Goal: Information Seeking & Learning: Learn about a topic

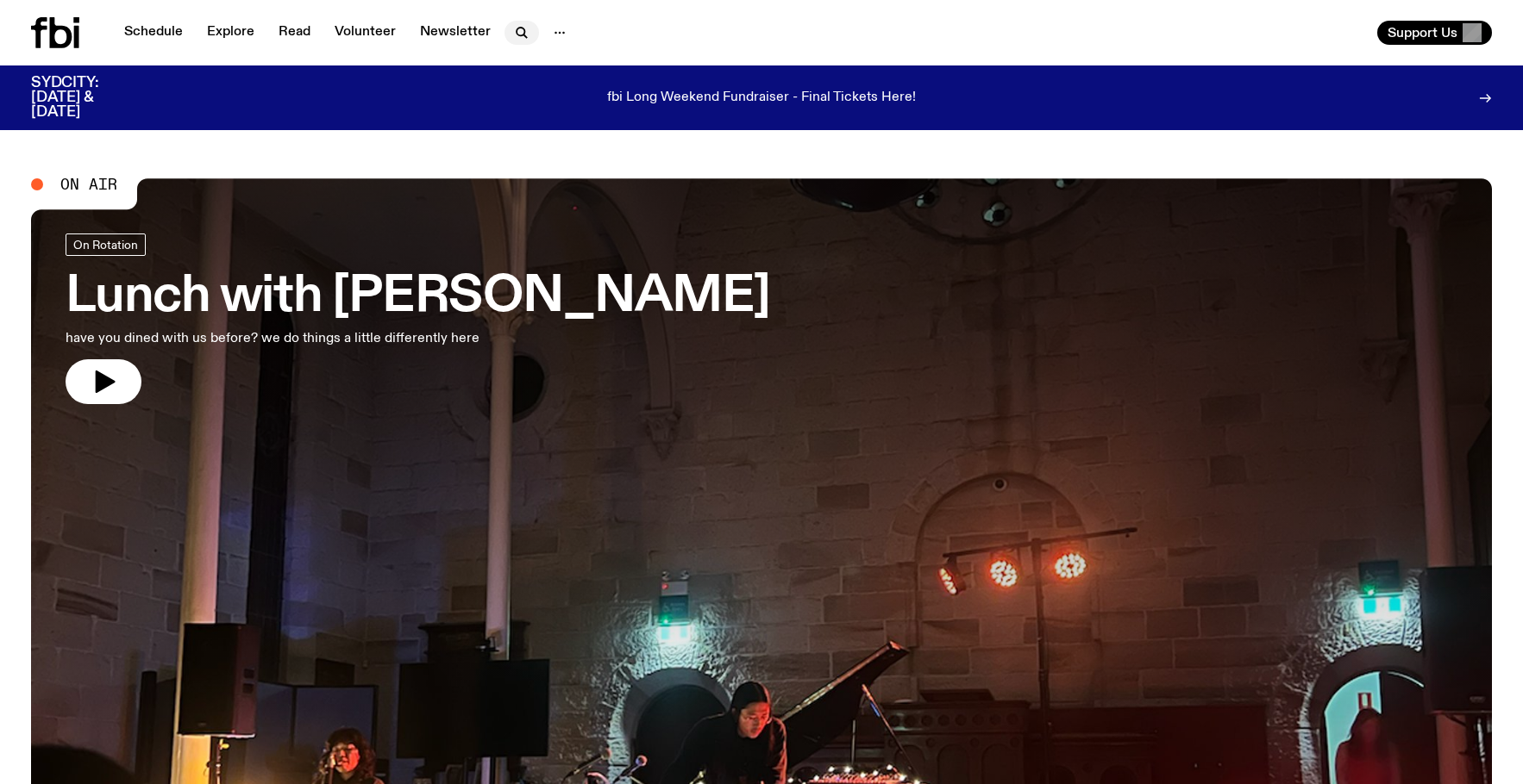
click at [521, 33] on icon "button" at bounding box center [522, 33] width 21 height 21
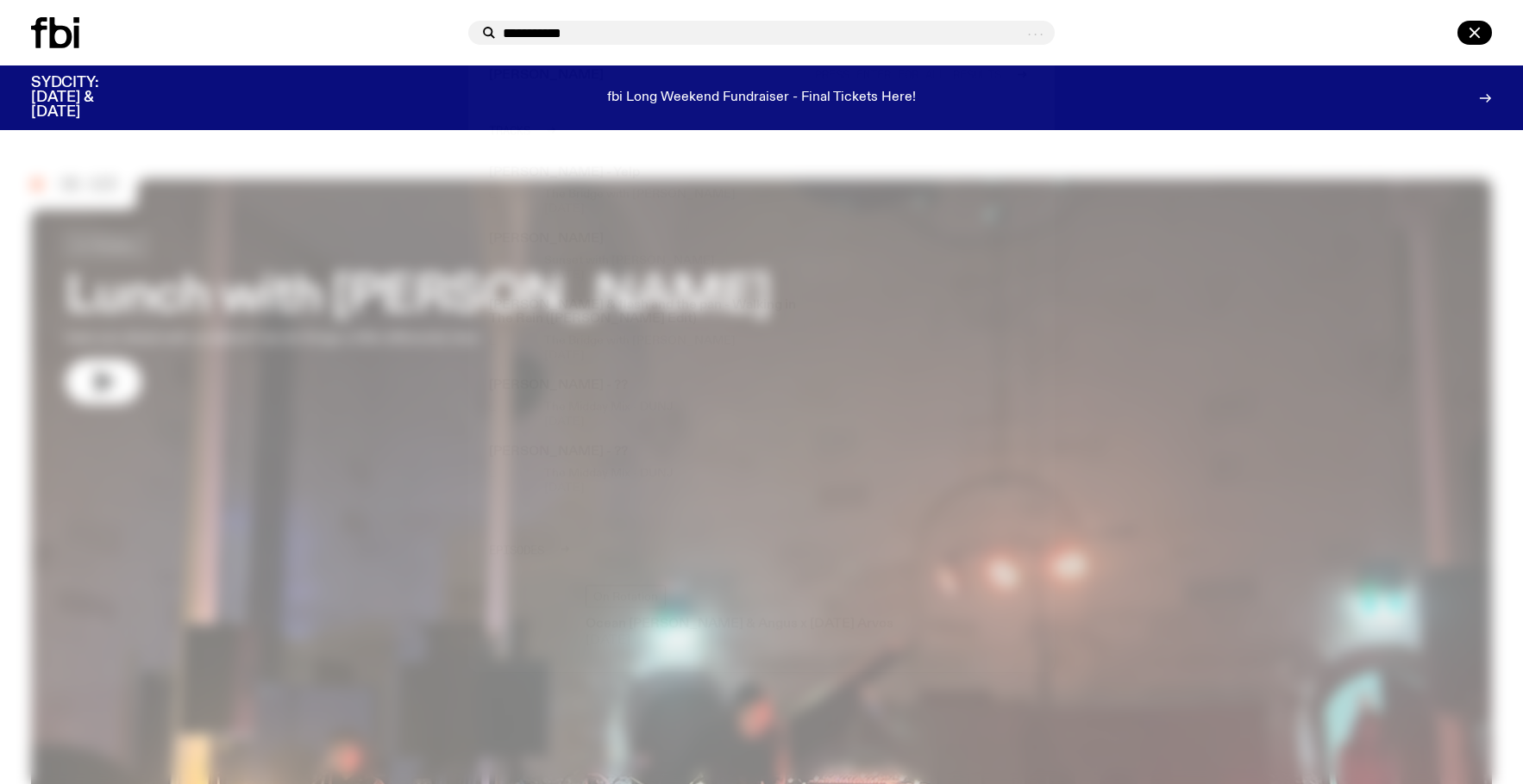
type input "**********"
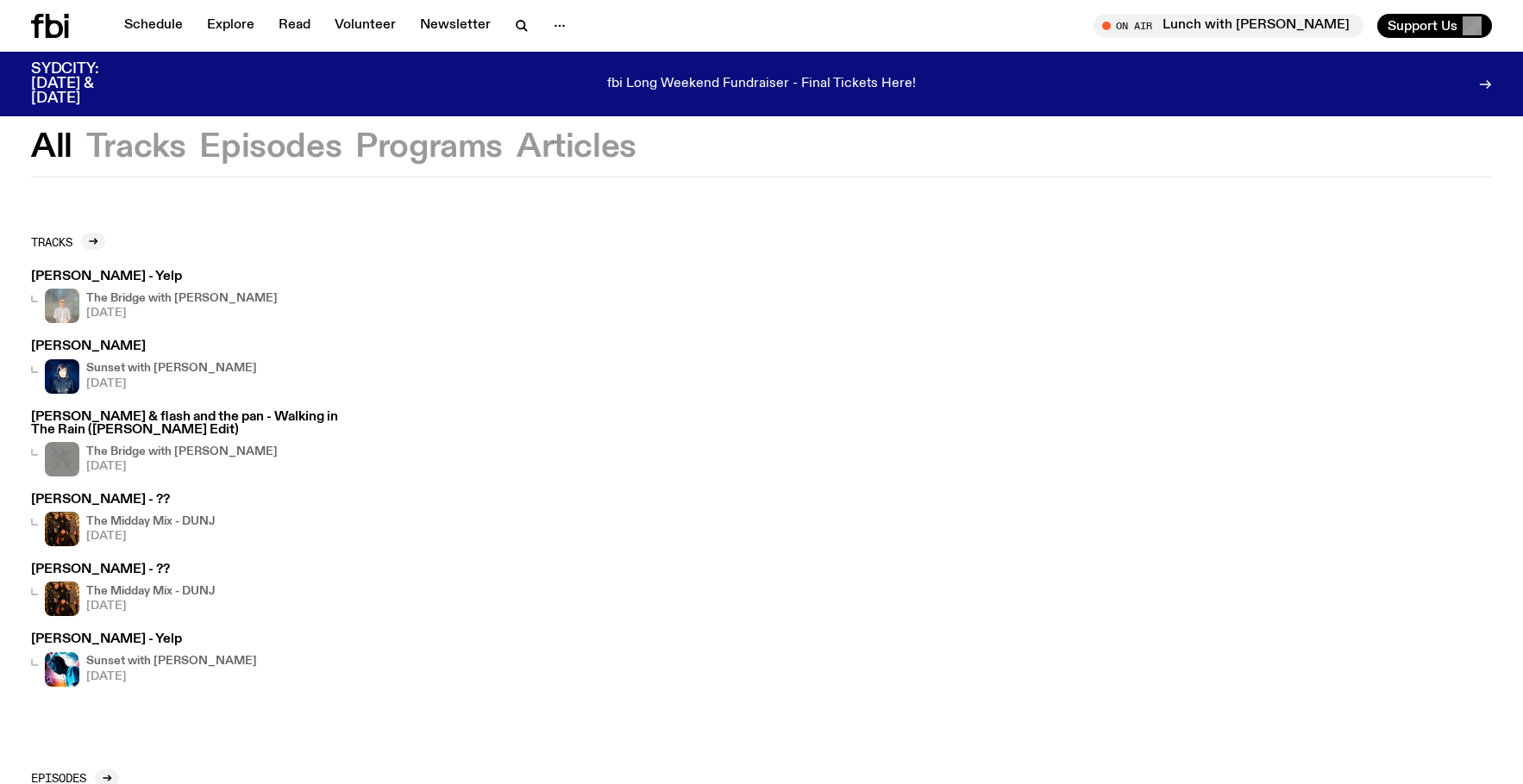
scroll to position [28, 0]
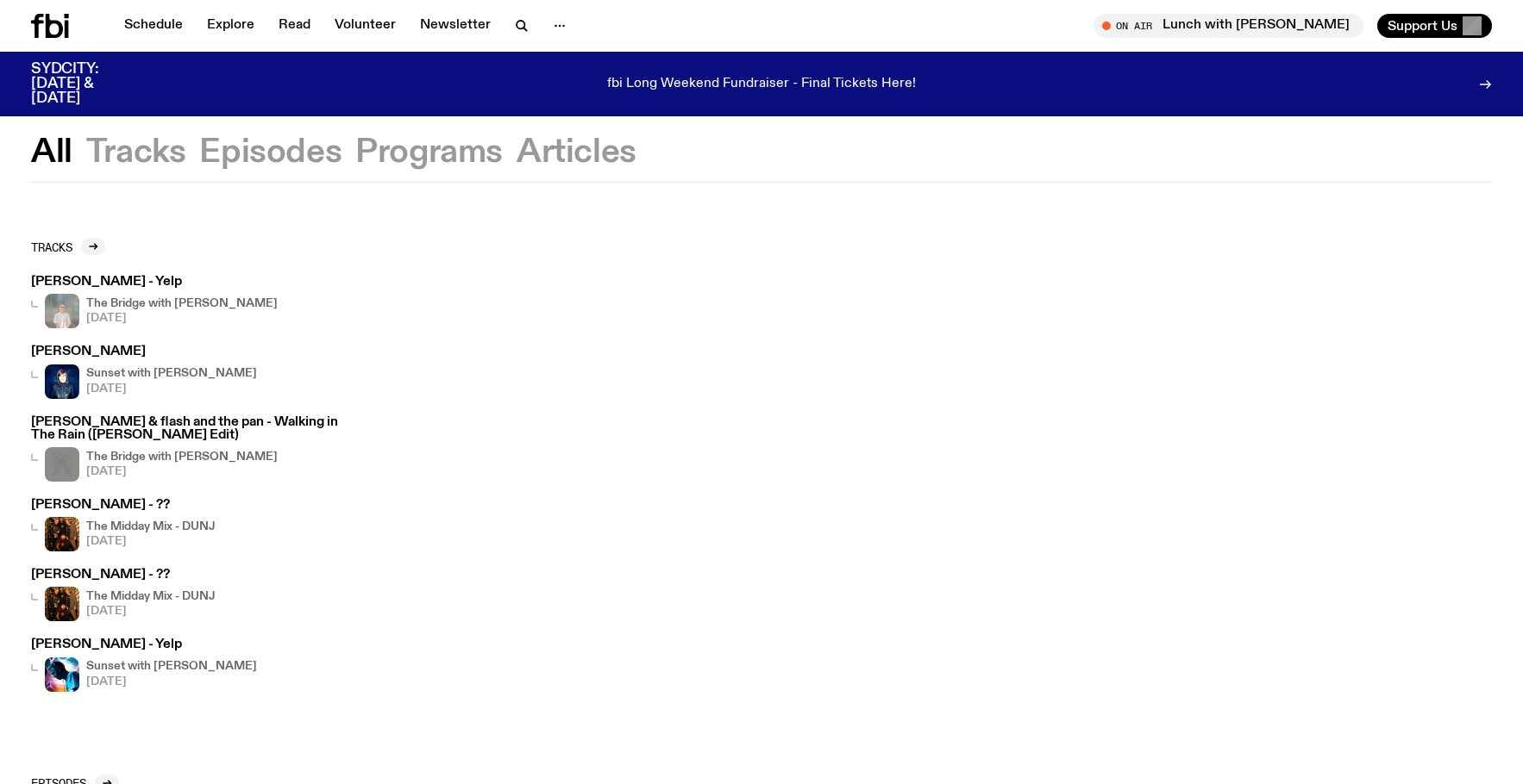
click at [195, 369] on h4 "Sunset with [PERSON_NAME]" at bounding box center [171, 373] width 171 height 11
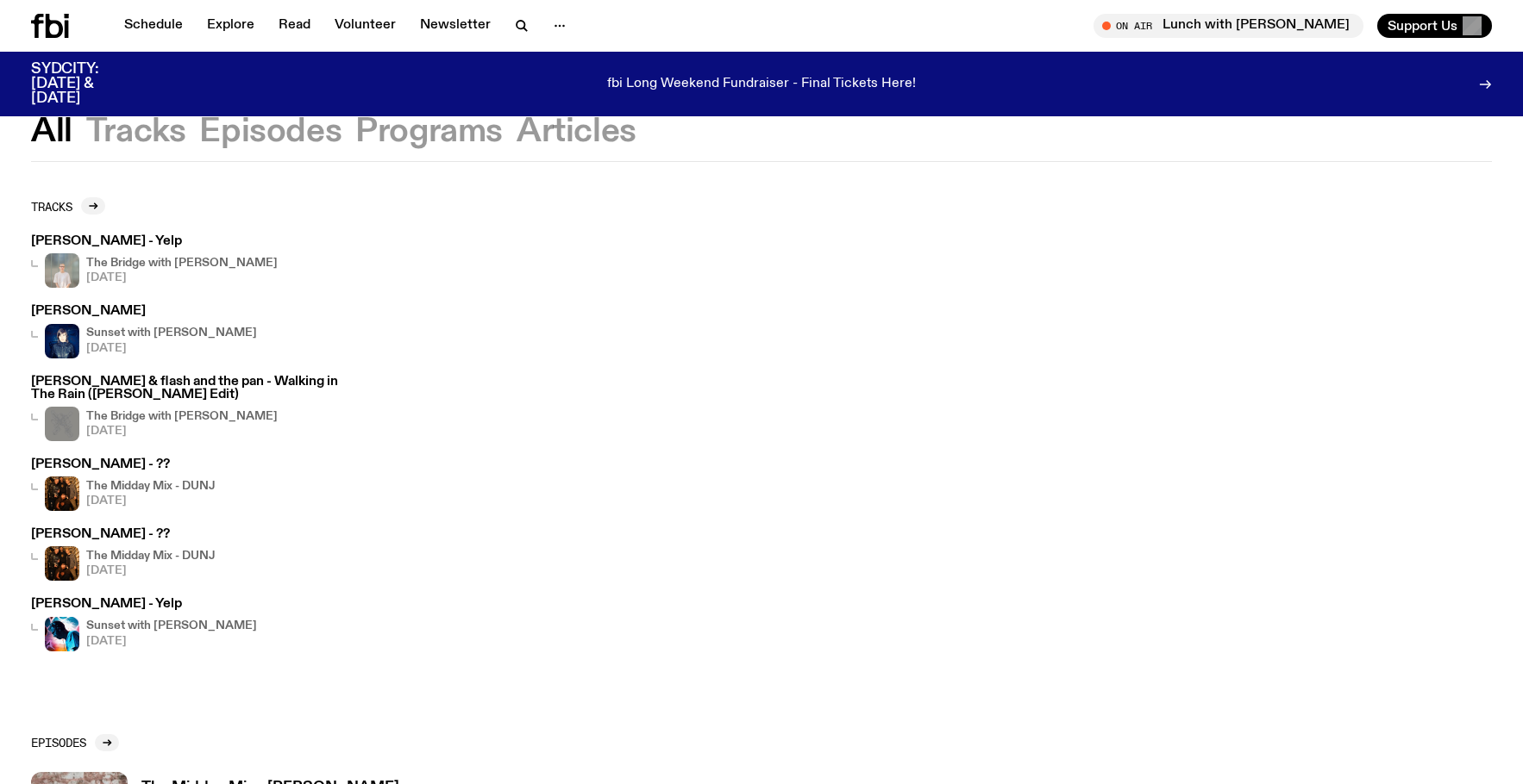
scroll to position [0, 0]
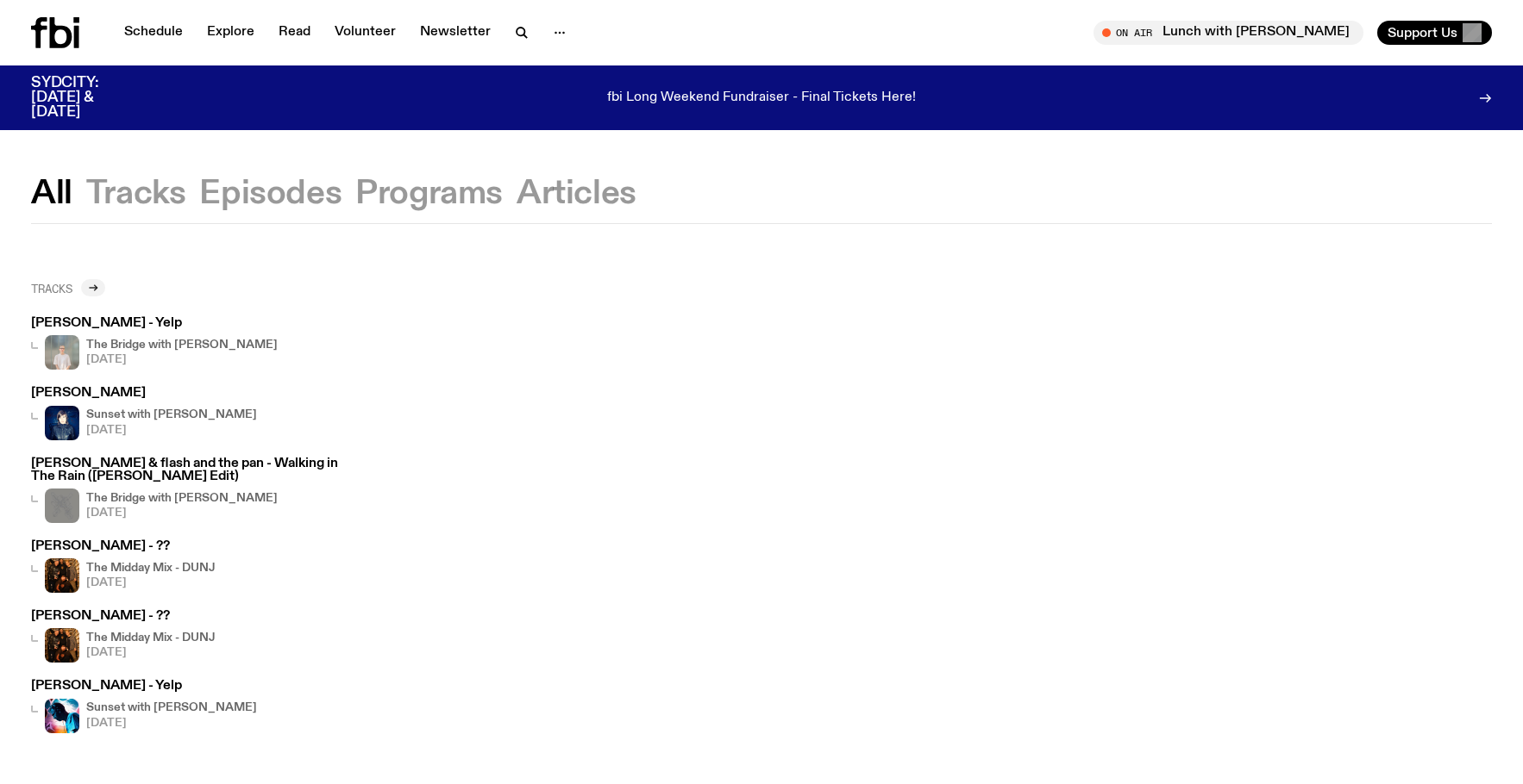
click at [86, 290] on div at bounding box center [93, 288] width 24 height 17
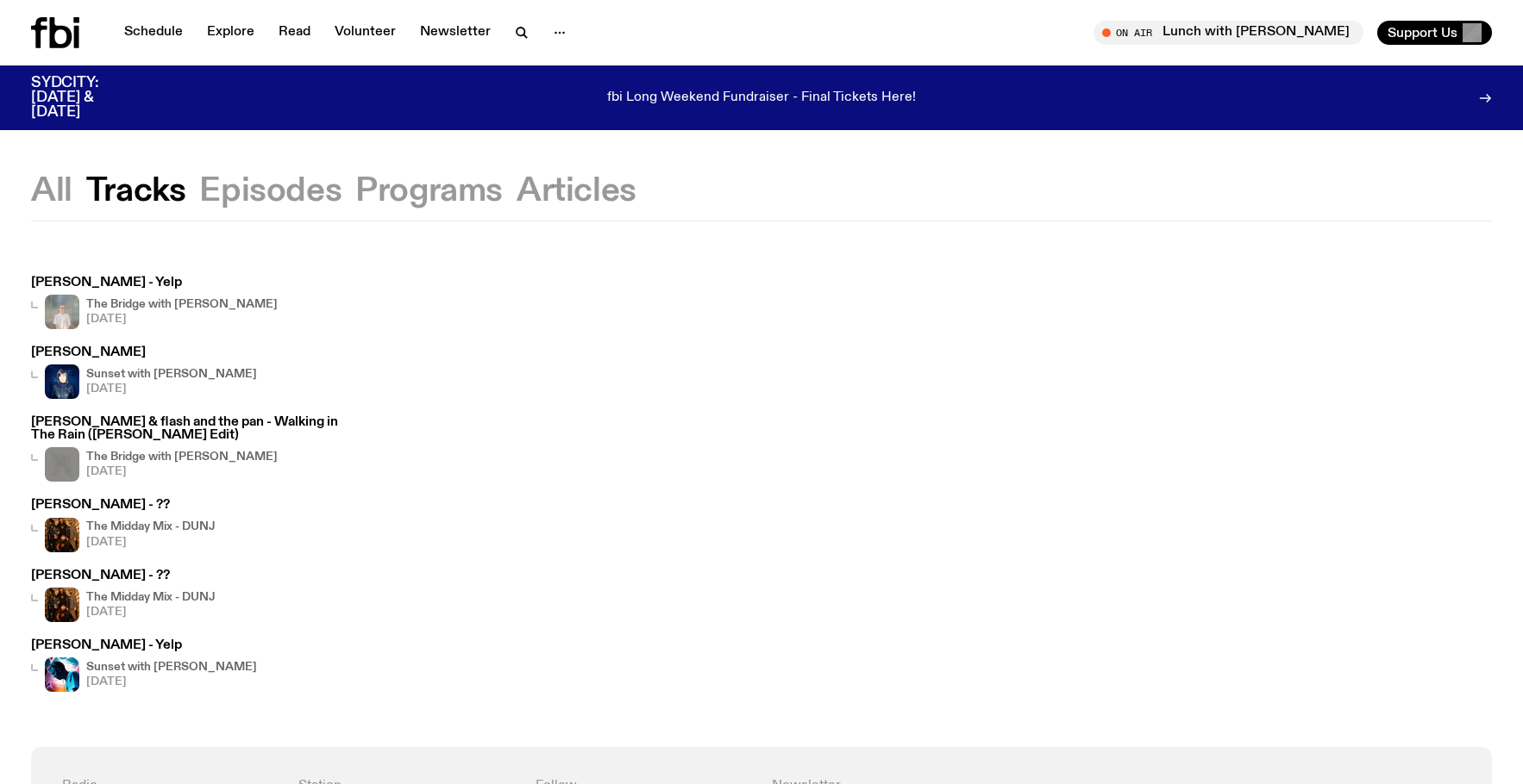
scroll to position [1, 0]
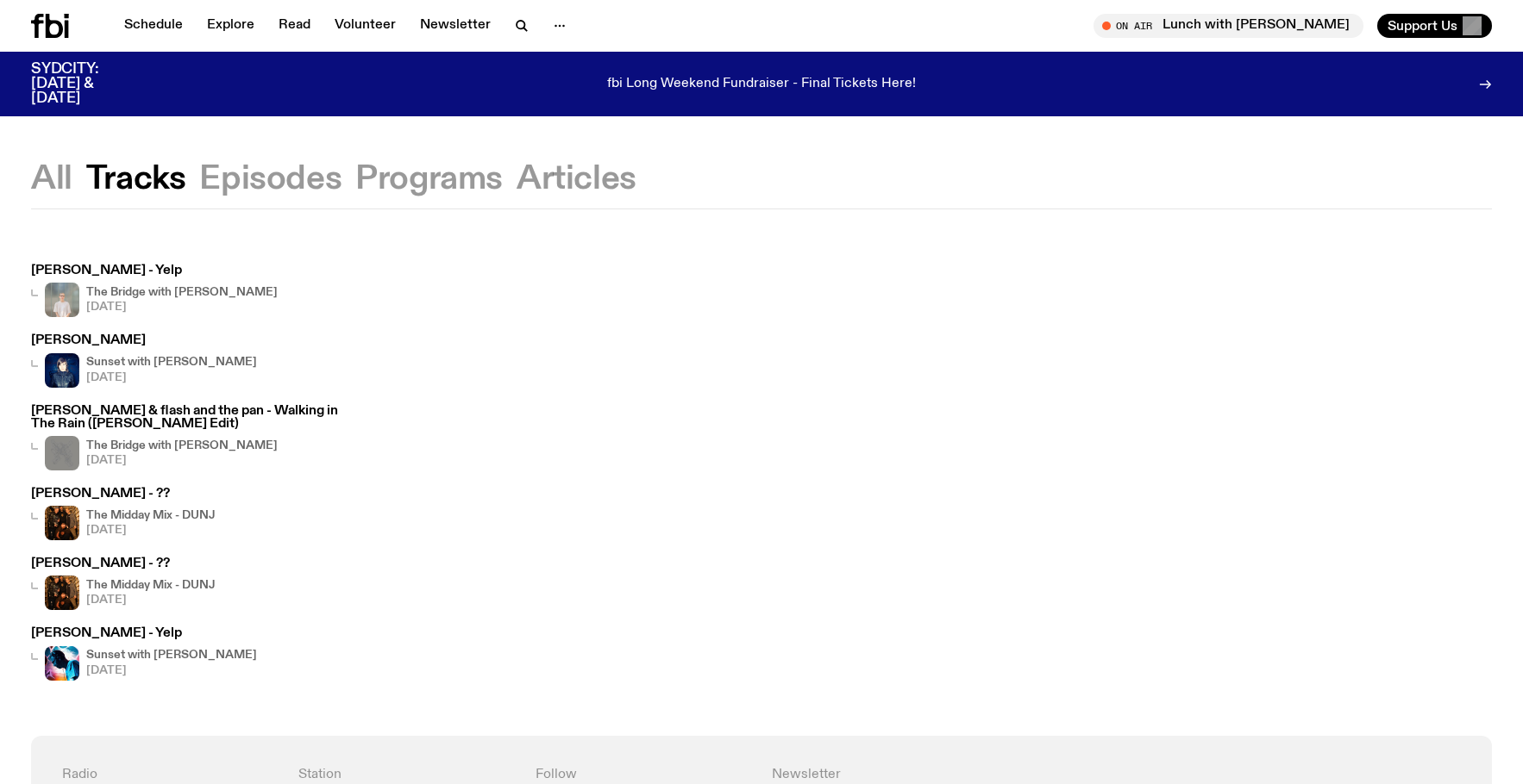
click at [249, 184] on button "Episodes" at bounding box center [271, 180] width 142 height 31
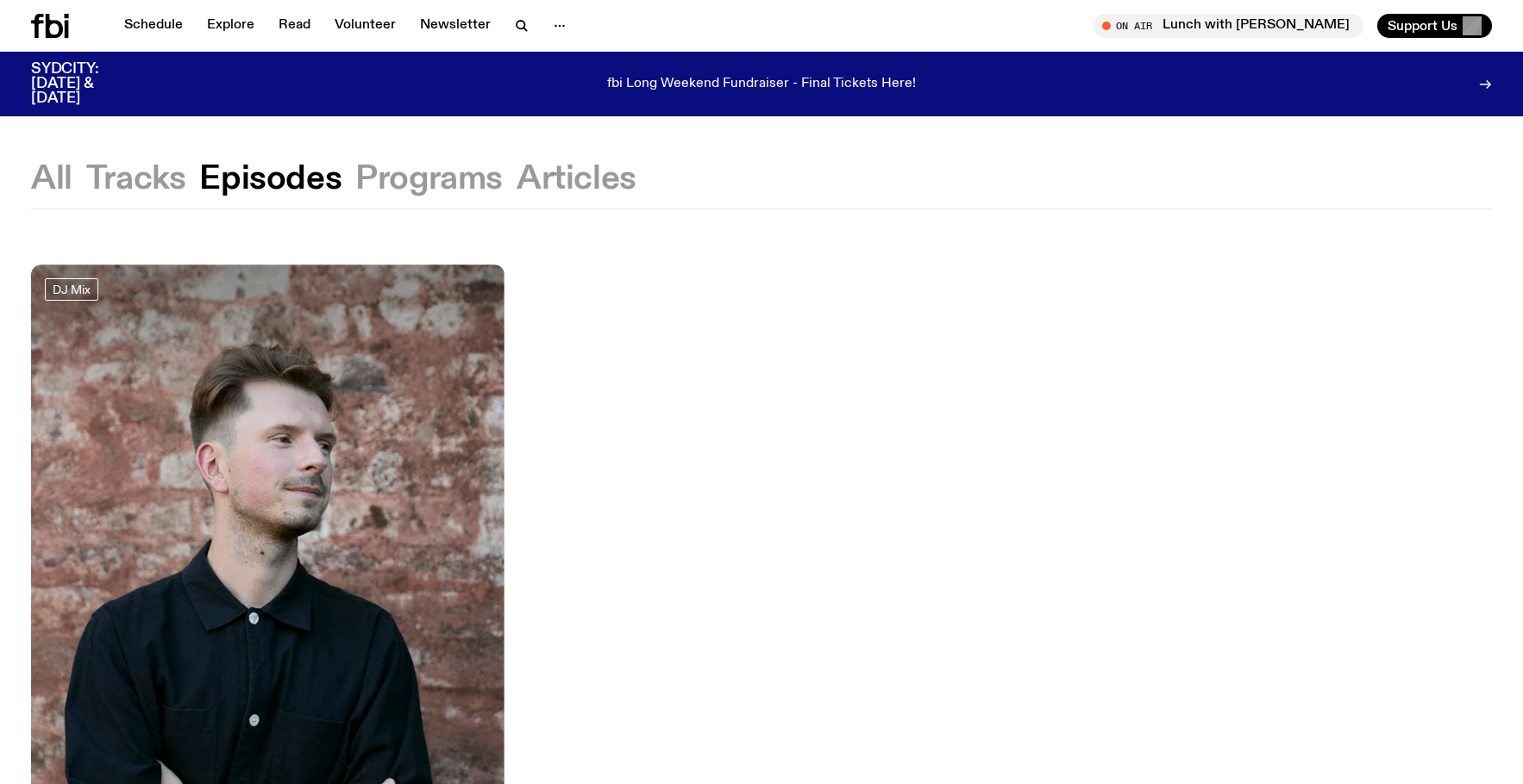
click at [408, 180] on button "Programs" at bounding box center [429, 180] width 148 height 31
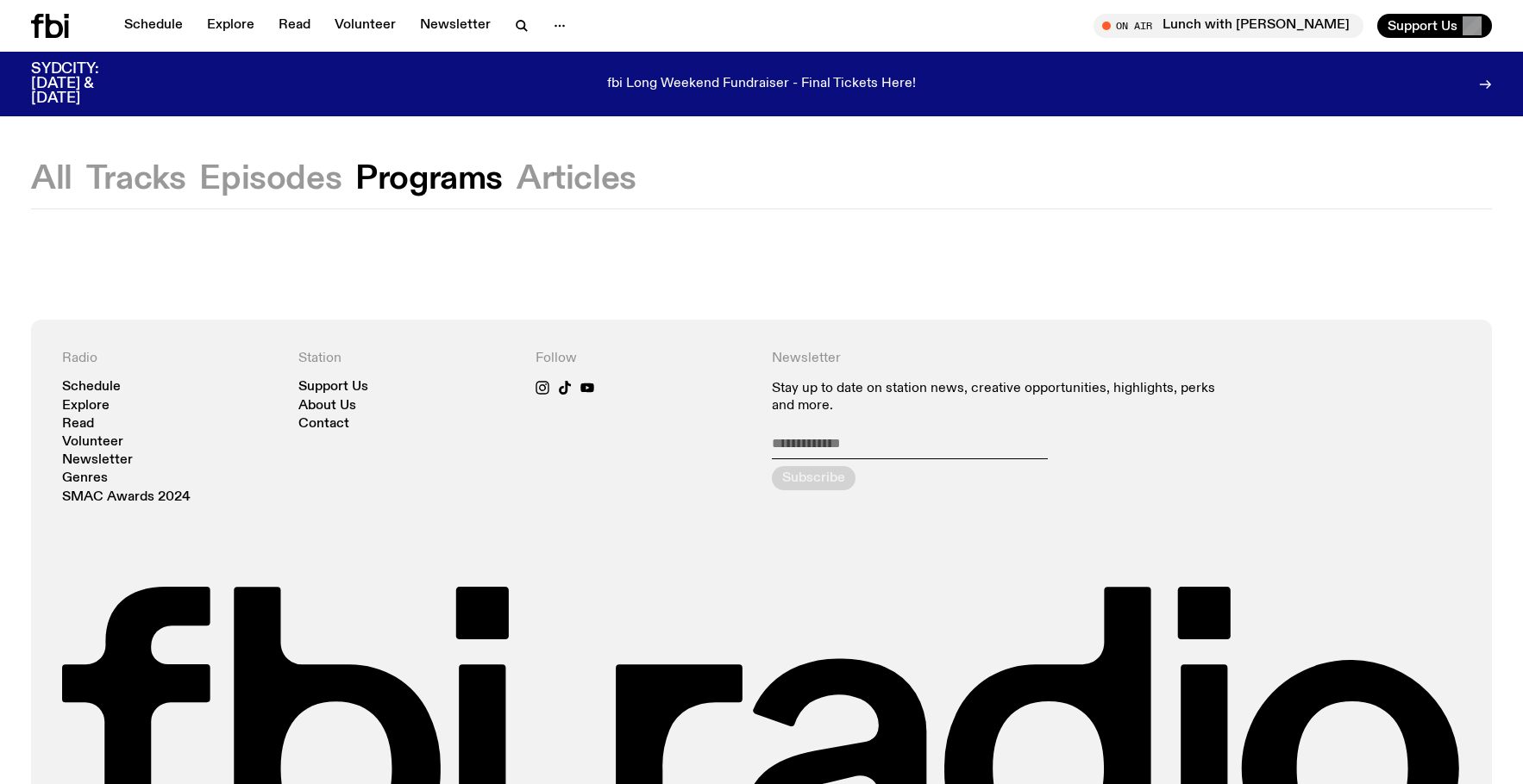
click at [581, 187] on button "Articles" at bounding box center [576, 180] width 120 height 31
click at [271, 180] on button "Episodes" at bounding box center [271, 180] width 142 height 31
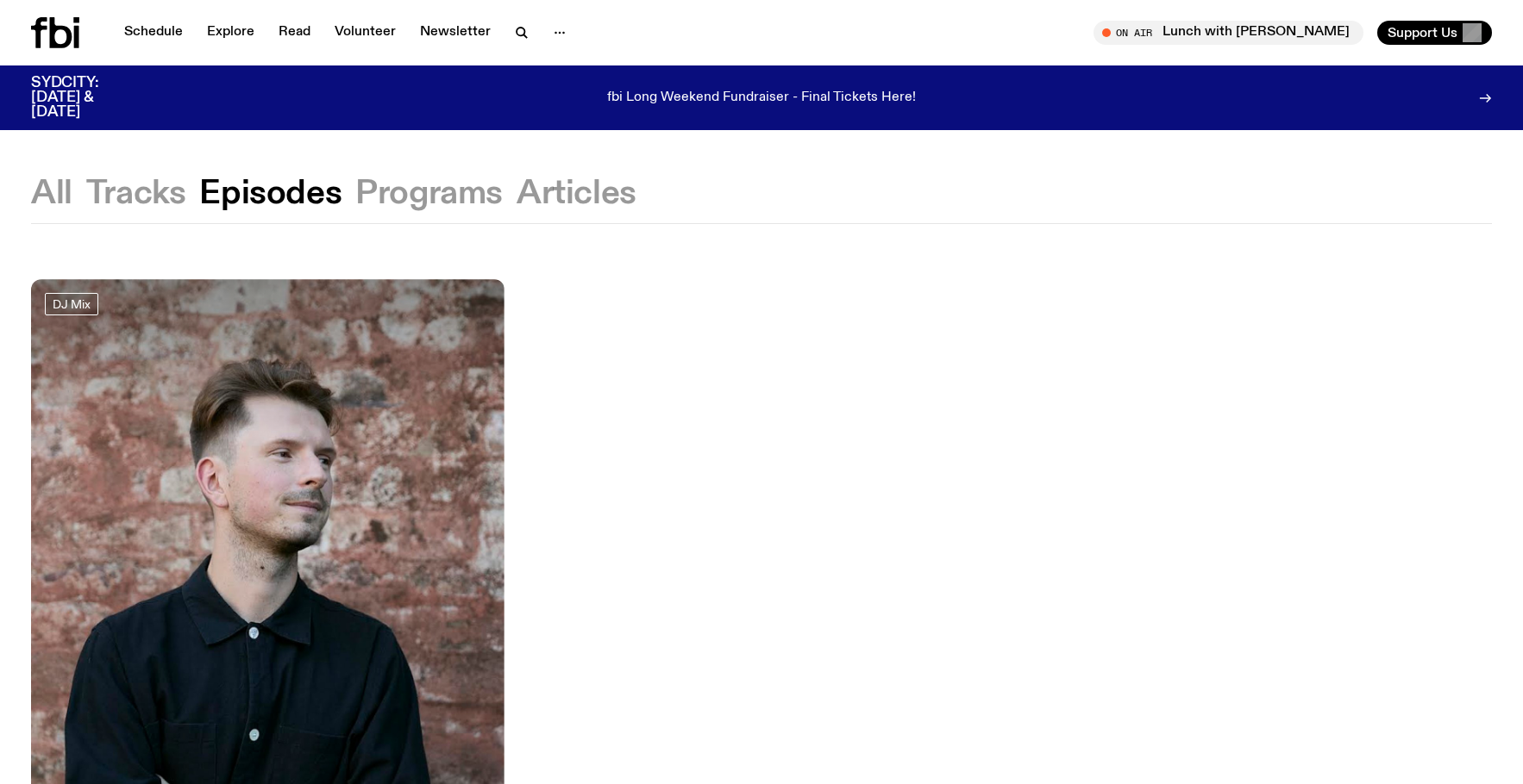
click at [156, 187] on button "Tracks" at bounding box center [135, 194] width 100 height 31
